Goal: Navigation & Orientation: Find specific page/section

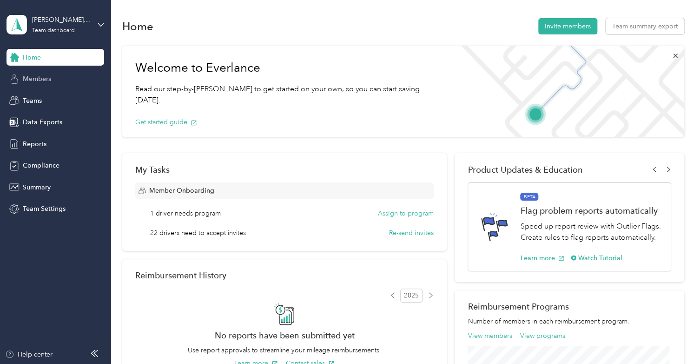
click at [37, 79] on span "Members" at bounding box center [37, 79] width 28 height 10
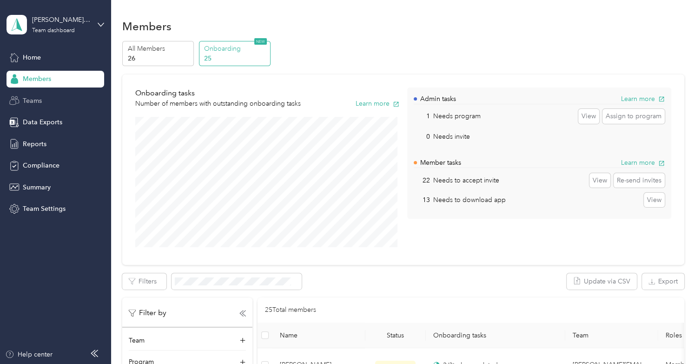
click at [38, 96] on span "Teams" at bounding box center [32, 101] width 19 height 10
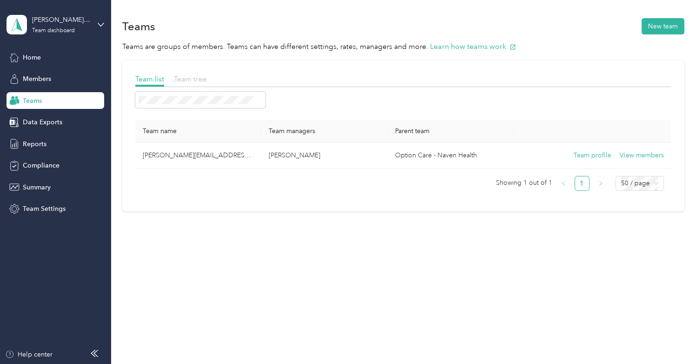
click at [196, 80] on span "Team tree" at bounding box center [190, 78] width 33 height 9
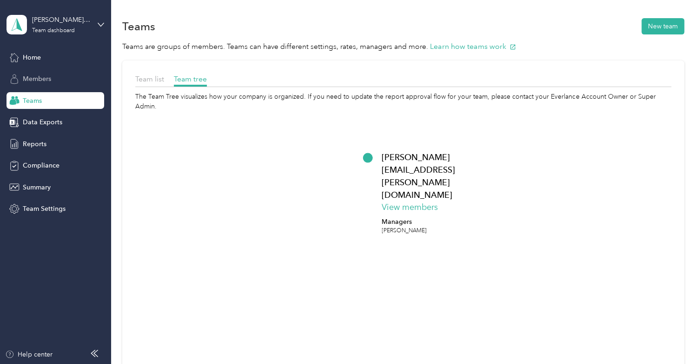
click at [51, 80] on span "Members" at bounding box center [37, 79] width 28 height 10
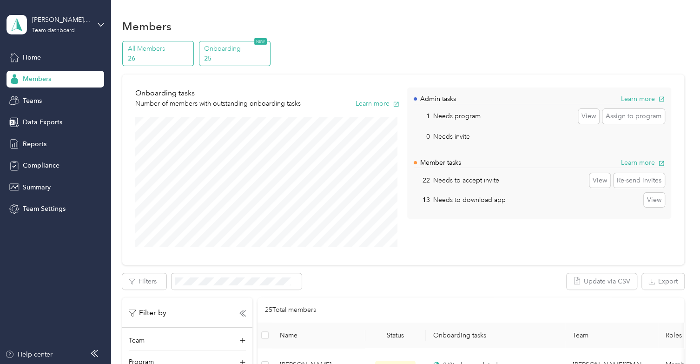
click at [146, 54] on p "26" at bounding box center [159, 58] width 63 height 10
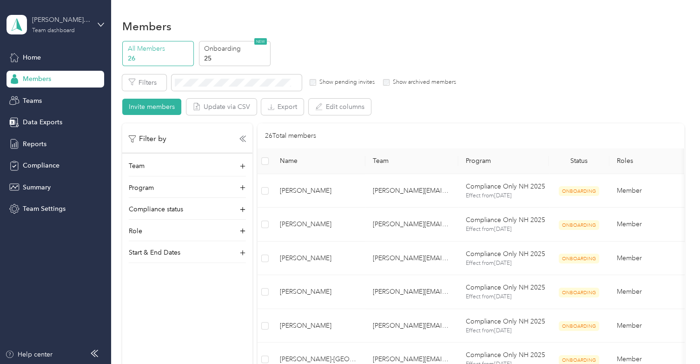
click at [53, 20] on div "[PERSON_NAME][EMAIL_ADDRESS][PERSON_NAME][DOMAIN_NAME]" at bounding box center [61, 20] width 58 height 10
click at [36, 78] on div "Team dashboard" at bounding box center [157, 76] width 288 height 16
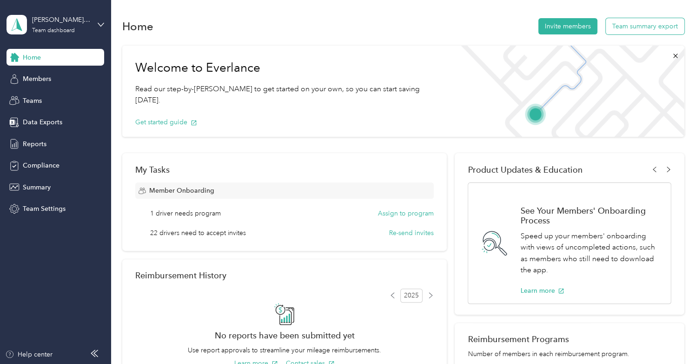
click at [642, 24] on button "Team summary export" at bounding box center [645, 26] width 79 height 16
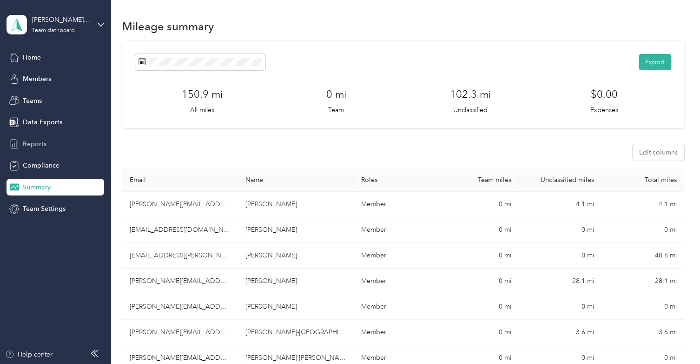
click at [49, 142] on div "Reports" at bounding box center [56, 143] width 98 height 17
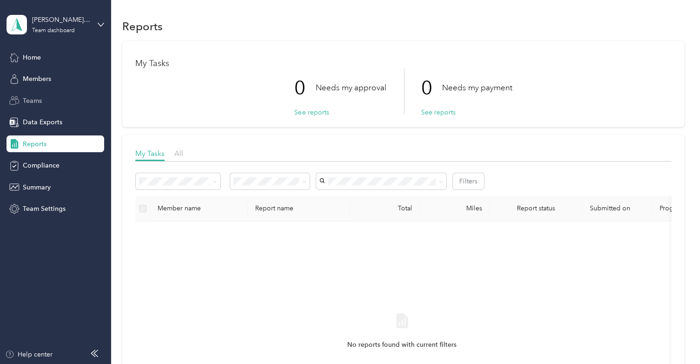
drag, startPoint x: 36, startPoint y: 124, endPoint x: 33, endPoint y: 101, distance: 22.6
click at [33, 101] on div "Home Members Teams Data Exports Reports Compliance Summary Team Settings" at bounding box center [56, 133] width 98 height 168
click at [33, 101] on span "Teams" at bounding box center [32, 101] width 19 height 10
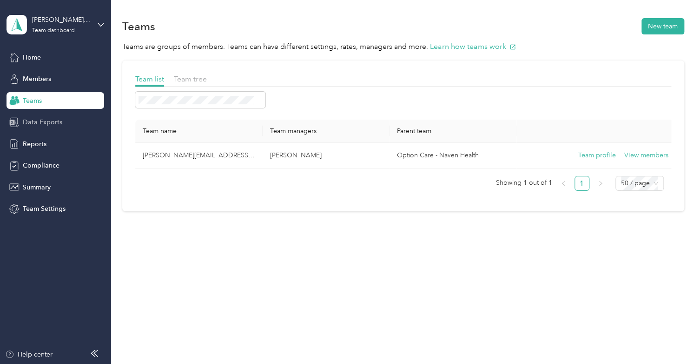
click at [36, 126] on span "Data Exports" at bounding box center [43, 122] width 40 height 10
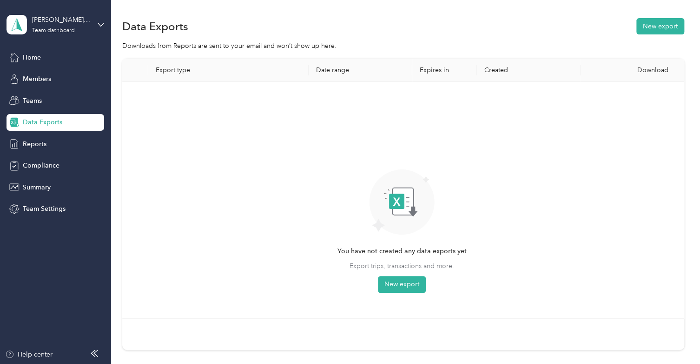
click at [43, 69] on div "Home Members Teams Data Exports Reports Compliance Summary Team Settings" at bounding box center [56, 133] width 98 height 168
click at [43, 83] on span "Members" at bounding box center [37, 79] width 28 height 10
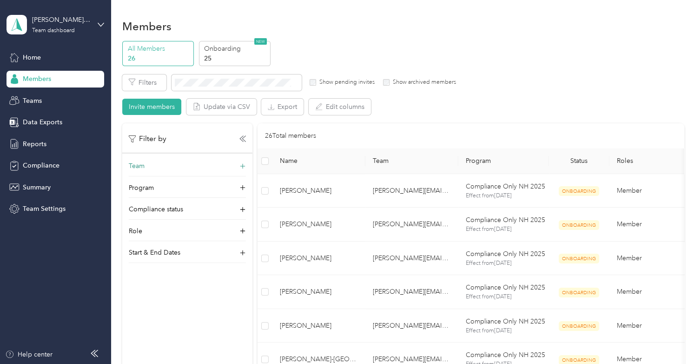
click at [145, 169] on div "Team" at bounding box center [187, 168] width 117 height 15
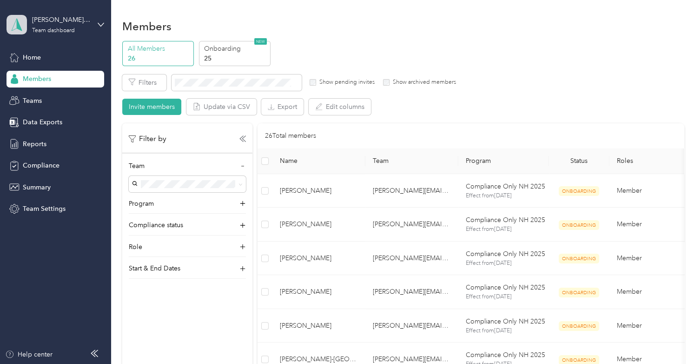
click at [21, 22] on icon at bounding box center [17, 24] width 14 height 13
click at [45, 96] on div "Personal dashboard" at bounding box center [44, 98] width 59 height 10
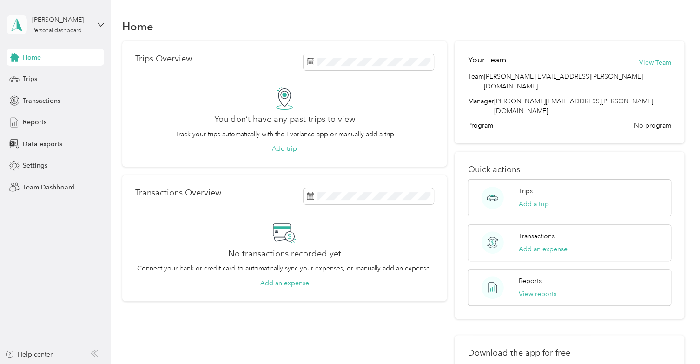
click at [20, 30] on icon at bounding box center [17, 24] width 14 height 13
click at [20, 35] on div "[PERSON_NAME] Personal dashboard" at bounding box center [56, 24] width 98 height 33
click at [35, 80] on div "Team dashboard" at bounding box center [157, 76] width 288 height 16
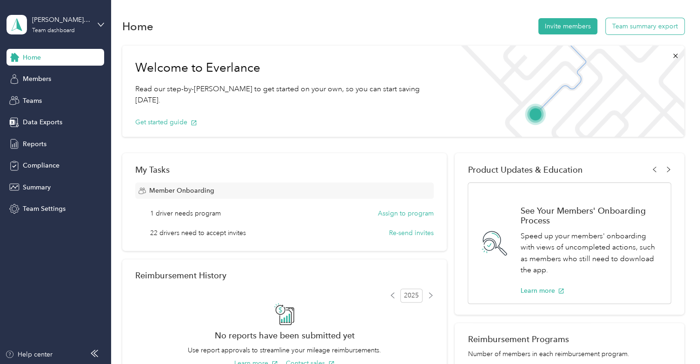
click at [613, 25] on button "Team summary export" at bounding box center [645, 26] width 79 height 16
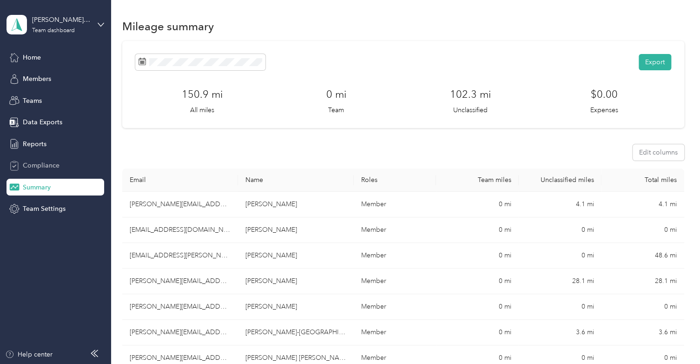
click at [61, 166] on div "Compliance" at bounding box center [56, 165] width 98 height 17
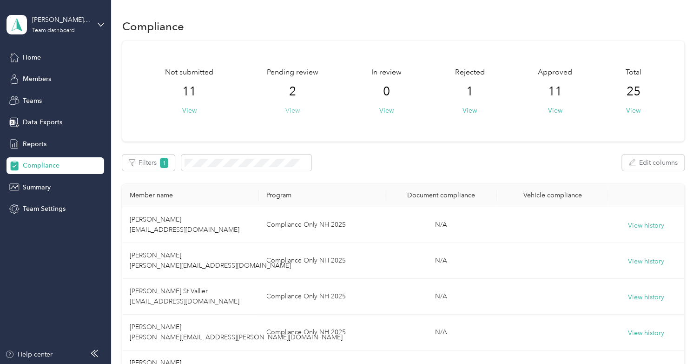
click at [291, 112] on button "View" at bounding box center [293, 111] width 14 height 10
